Goal: Information Seeking & Learning: Learn about a topic

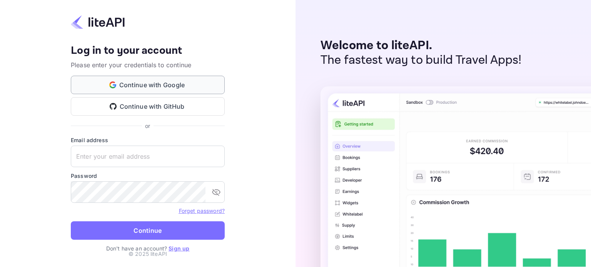
click at [189, 92] on button "Continue with Google" at bounding box center [148, 85] width 154 height 18
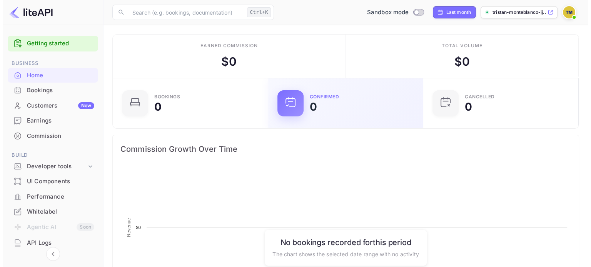
scroll to position [119, 145]
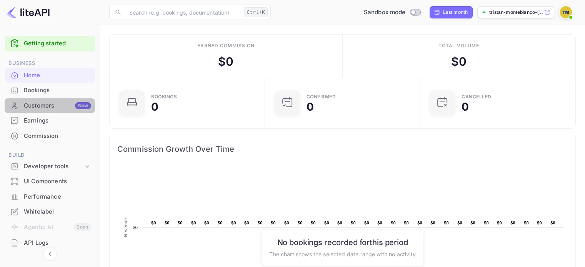
click at [60, 109] on div "Customers New" at bounding box center [57, 106] width 67 height 9
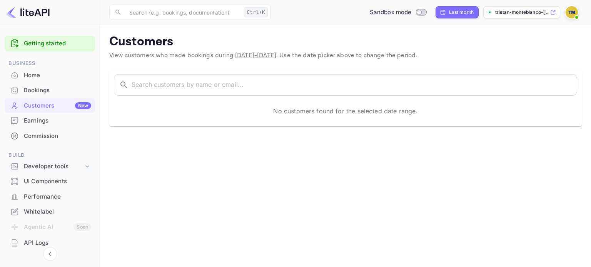
click at [49, 162] on div "Developer tools" at bounding box center [54, 166] width 60 height 9
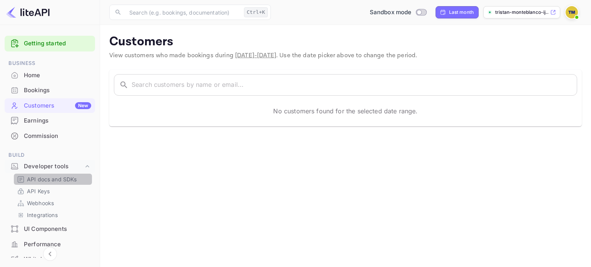
click at [57, 178] on p "API docs and SDKs" at bounding box center [52, 179] width 50 height 8
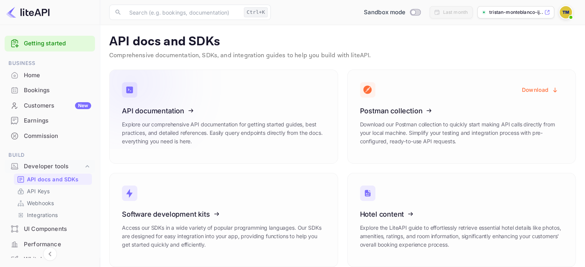
click at [172, 122] on icon at bounding box center [170, 109] width 120 height 79
